Goal: Transaction & Acquisition: Purchase product/service

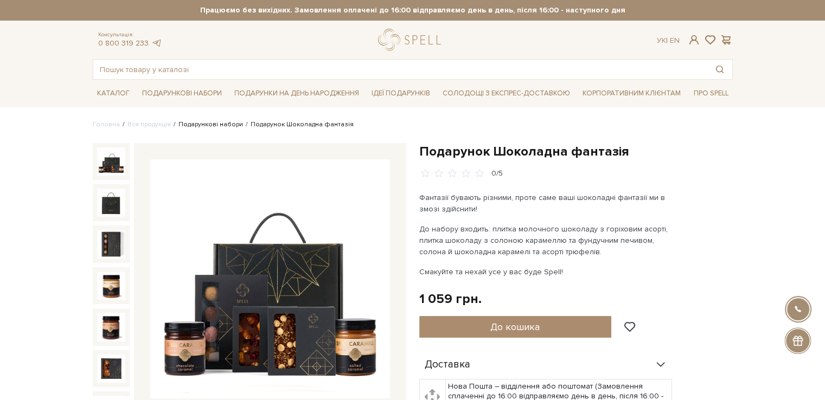
click at [197, 124] on link "Подарункові набори" at bounding box center [210, 124] width 65 height 8
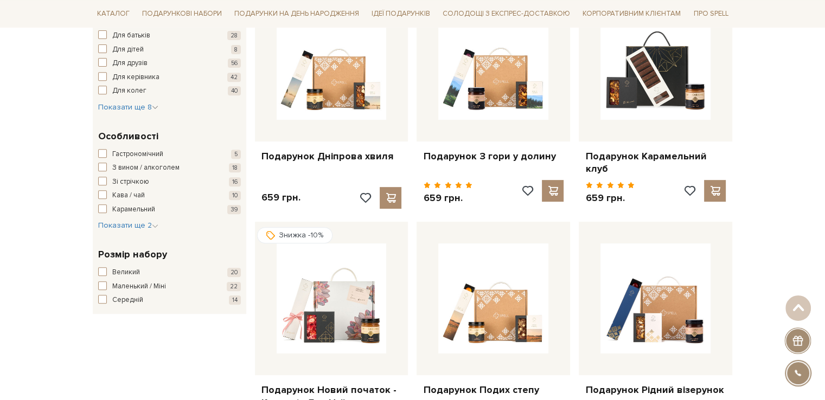
scroll to position [488, 0]
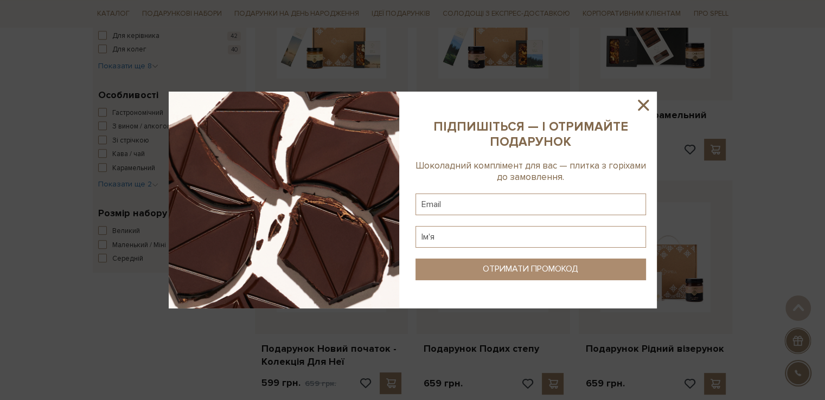
click at [639, 104] on icon at bounding box center [643, 105] width 18 height 18
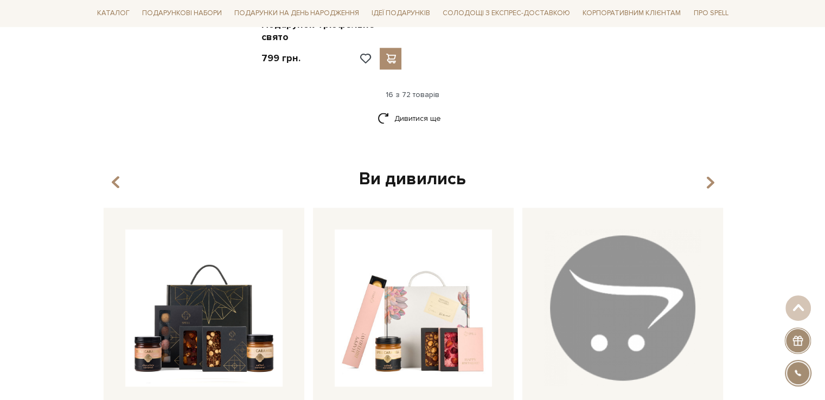
scroll to position [1573, 0]
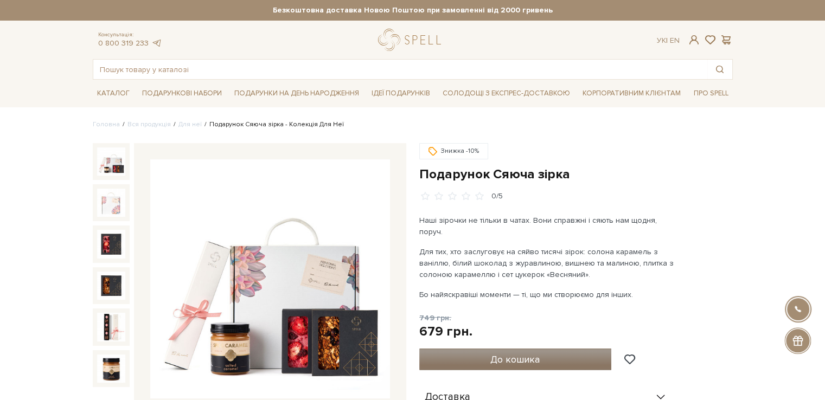
click at [529, 354] on span "До кошика" at bounding box center [514, 360] width 49 height 12
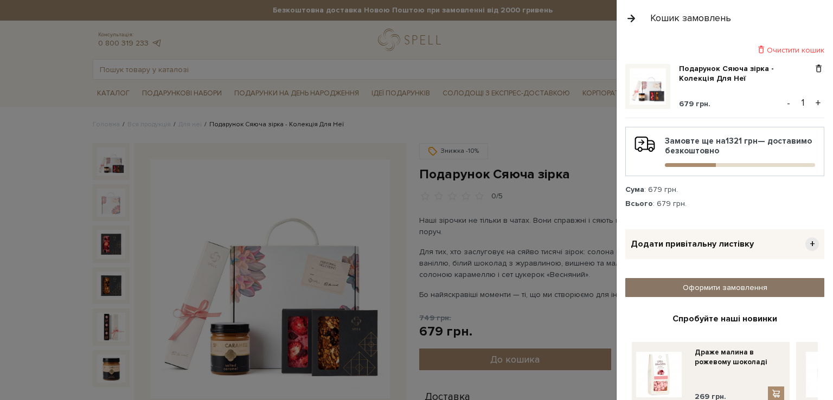
drag, startPoint x: 743, startPoint y: 288, endPoint x: 605, endPoint y: 173, distance: 179.8
click at [743, 287] on link "Оформити замовлення" at bounding box center [725, 287] width 199 height 19
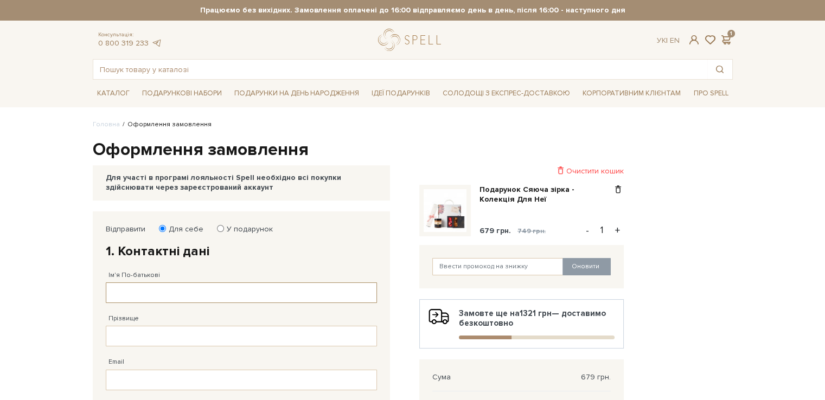
click at [200, 292] on input "Ім'я По-батькові" at bounding box center [241, 293] width 271 height 21
type input "Інна"
click at [182, 339] on input "Прізвище" at bounding box center [241, 336] width 271 height 21
type input "Кравчук"
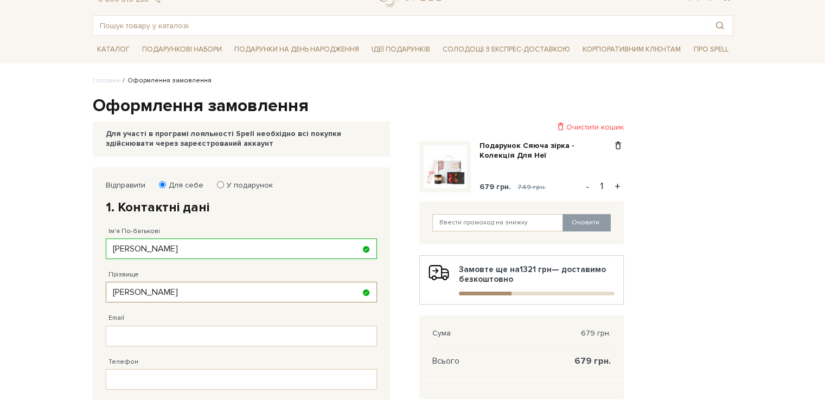
scroll to position [109, 0]
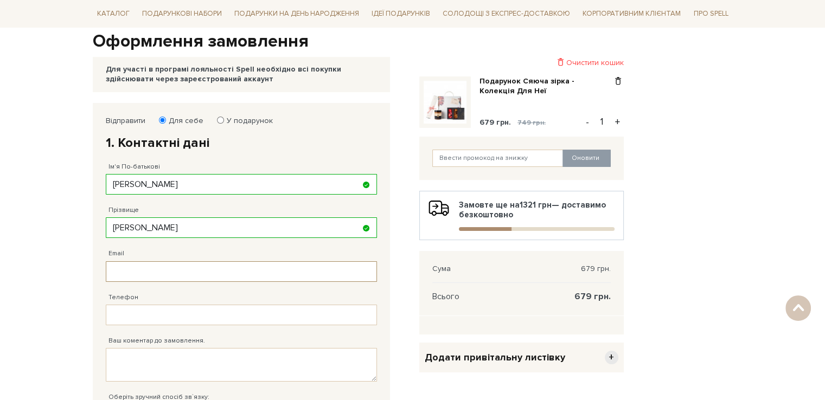
click at [186, 270] on input "Email" at bounding box center [241, 271] width 271 height 21
type input "rpo.odessa@gmail.com"
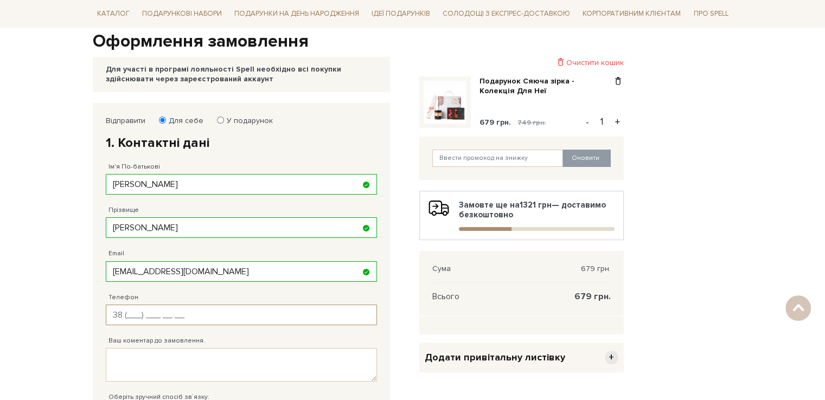
click at [186, 313] on input "Телефон" at bounding box center [241, 315] width 271 height 21
type input "38 (095) 627 41 15"
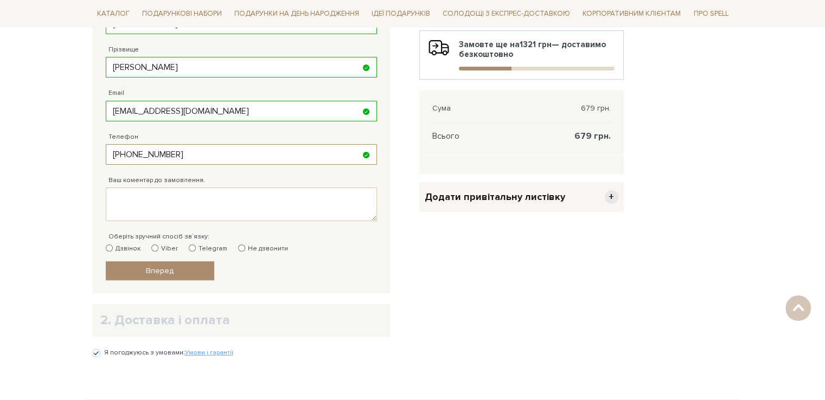
scroll to position [271, 0]
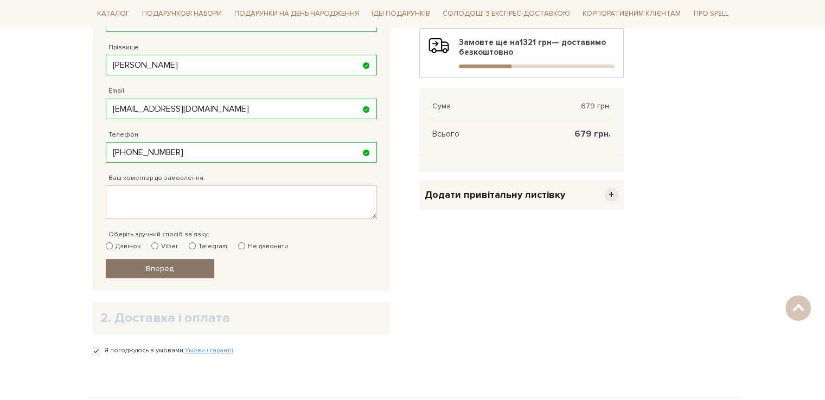
drag, startPoint x: 109, startPoint y: 246, endPoint x: 123, endPoint y: 260, distance: 20.3
click at [109, 246] on input "Дзвінок" at bounding box center [109, 246] width 7 height 7
radio input "true"
click at [125, 270] on link "Вперед" at bounding box center [160, 268] width 109 height 19
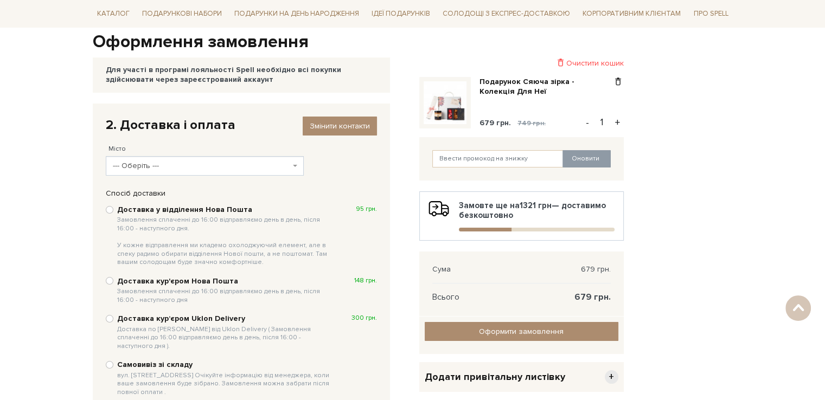
scroll to position [103, 0]
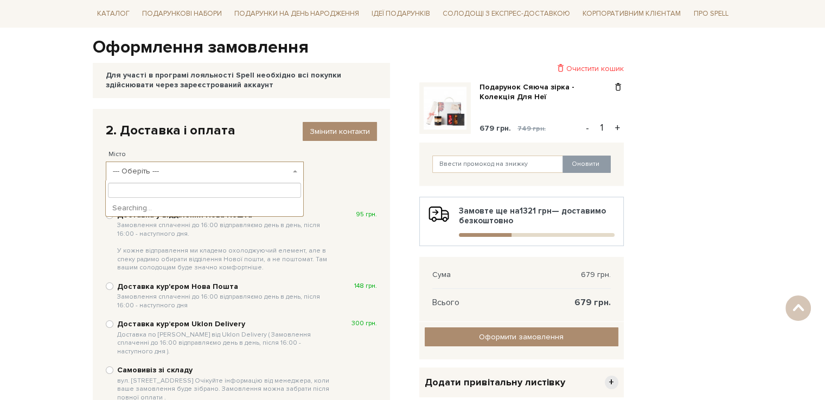
click at [297, 172] on span "--- Оберіть ---" at bounding box center [205, 172] width 198 height 20
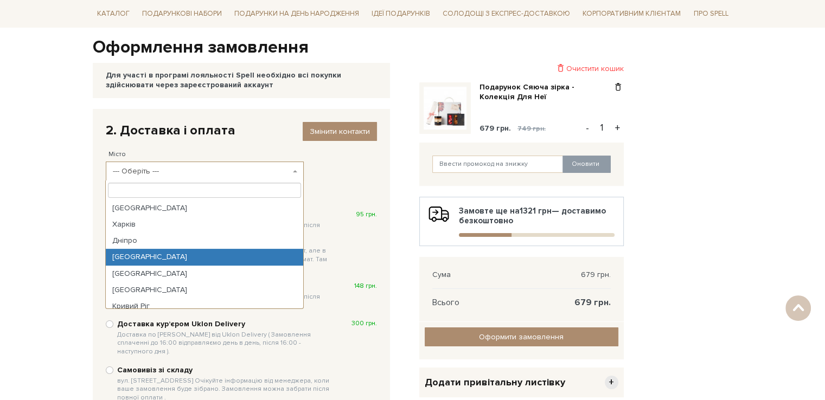
select select "Одеса"
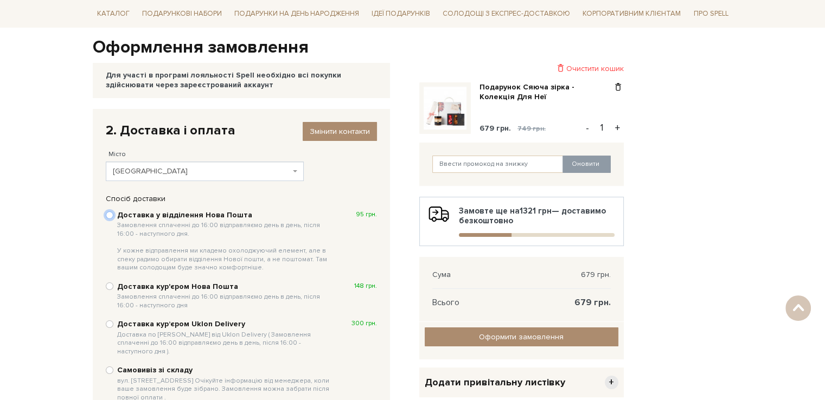
click at [111, 214] on input "Доставка у відділення Нова Пошта Замовлення сплаченні до 16:00 відправляємо ден…" at bounding box center [110, 216] width 8 height 8
radio input "true"
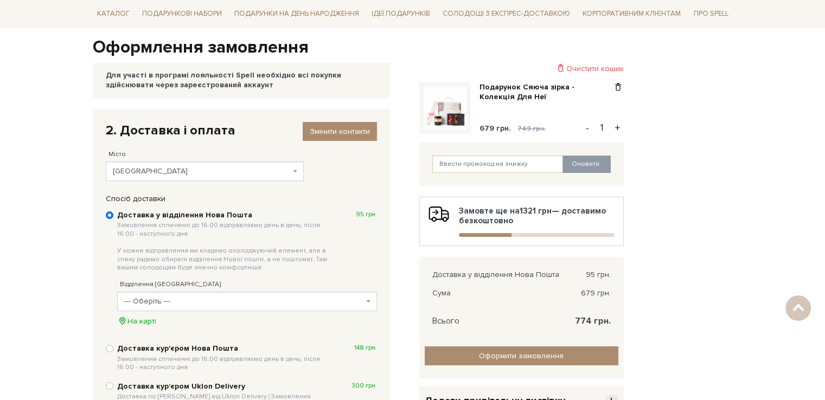
click at [369, 302] on b at bounding box center [368, 302] width 4 height 2
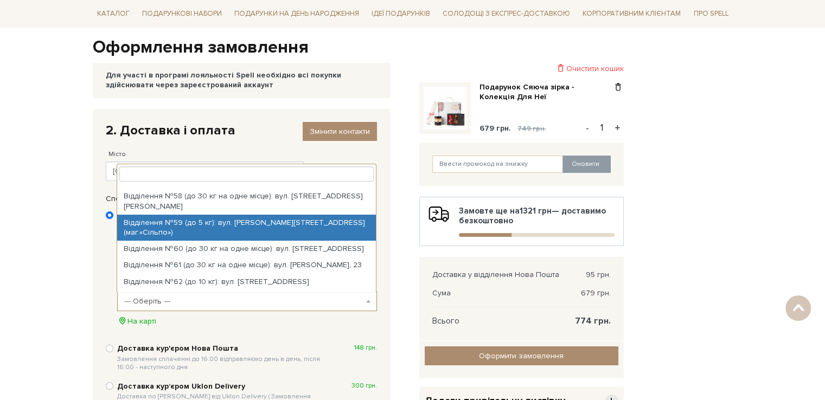
scroll to position [1139, 0]
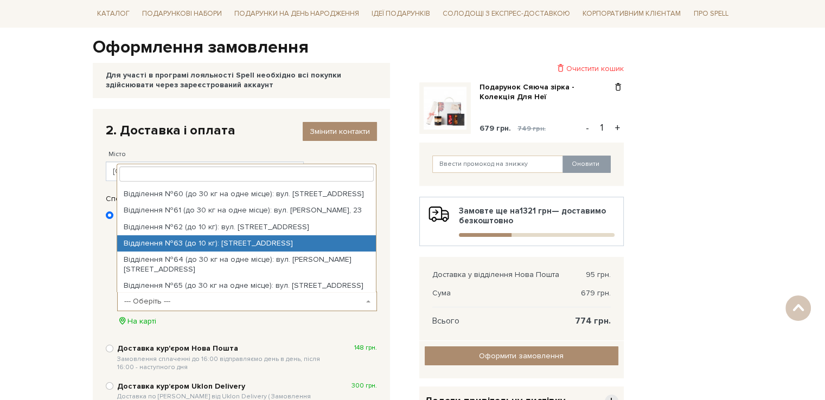
select select "Відділення №63 (до 10 кг): Фонтанська дорога, 14а"
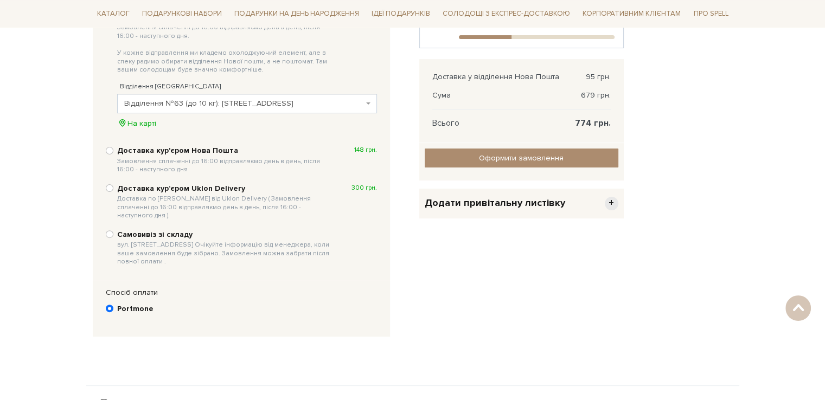
scroll to position [320, 0]
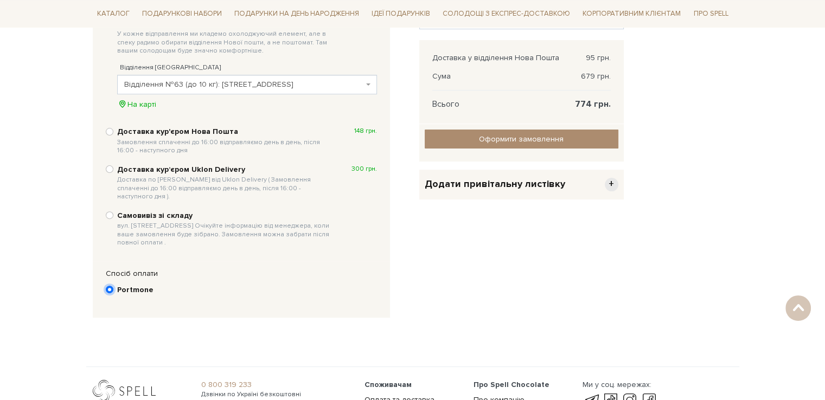
click at [106, 286] on input "Portmone" at bounding box center [110, 290] width 8 height 8
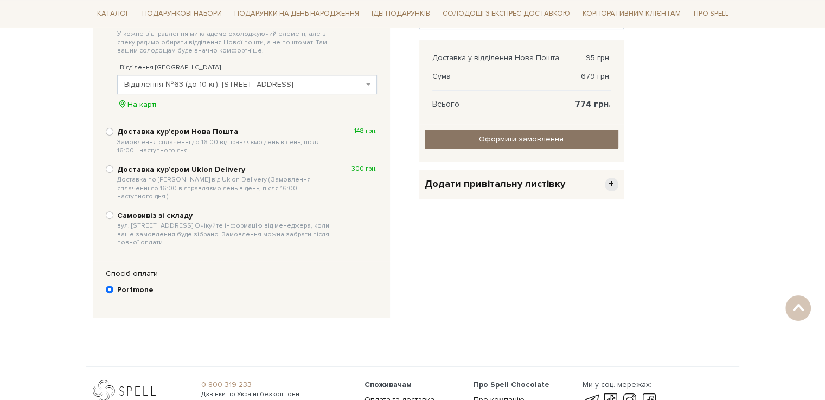
click at [488, 141] on input "Оформити замовлення" at bounding box center [522, 139] width 194 height 19
